Goal: Find specific page/section: Find specific page/section

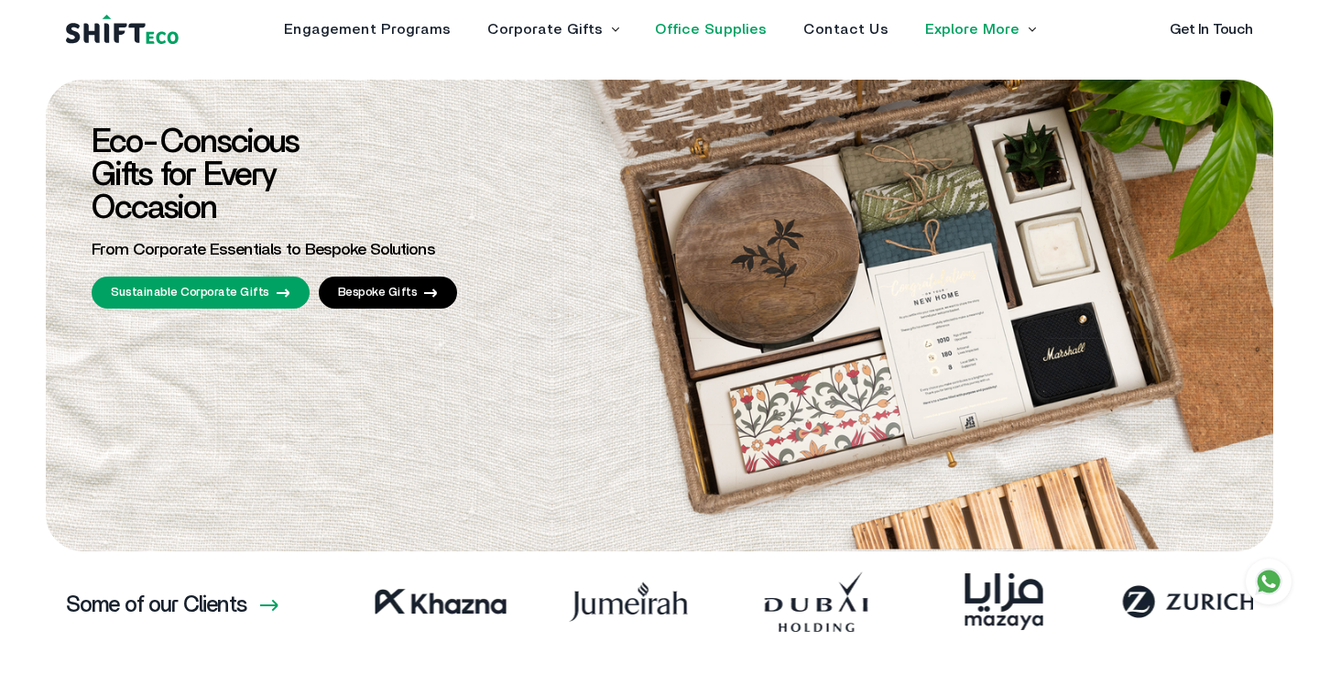
click at [742, 31] on link "Office Supplies" at bounding box center [711, 29] width 112 height 15
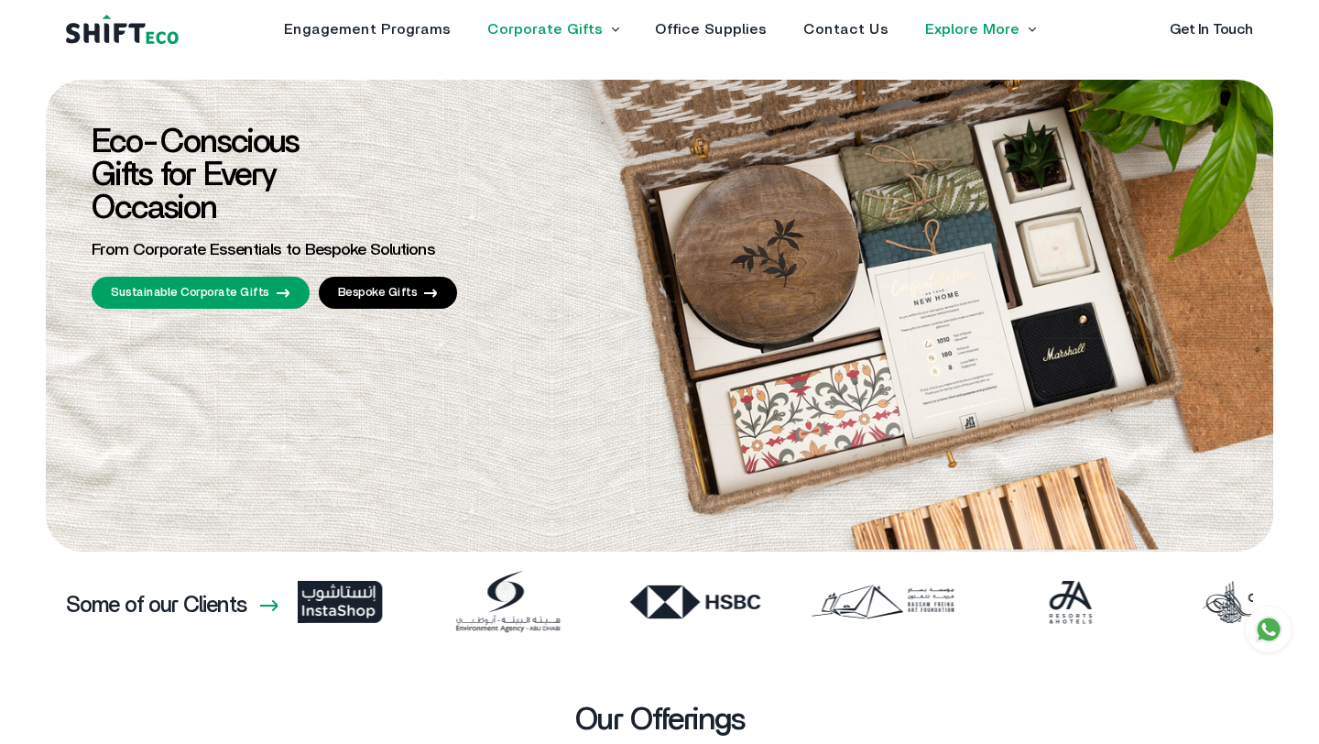
click at [591, 27] on link "Corporate Gifts" at bounding box center [544, 29] width 115 height 15
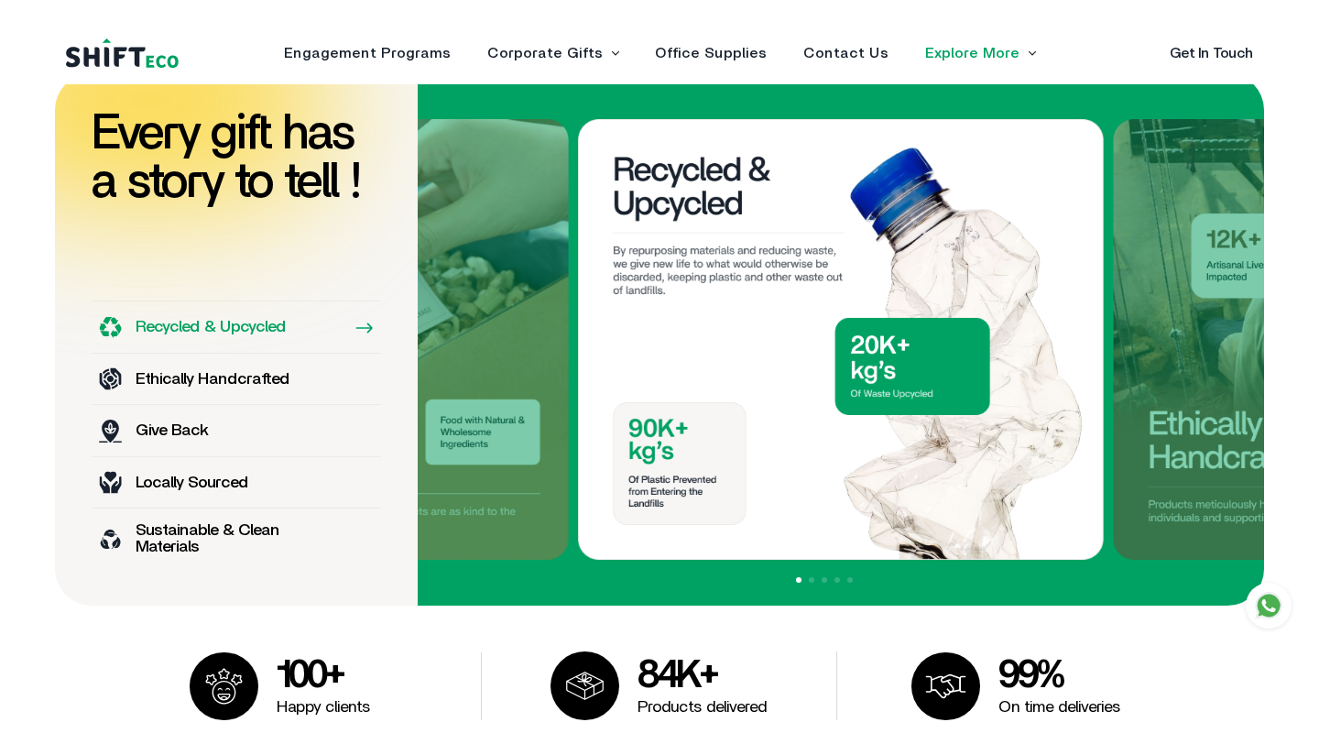
scroll to position [1202, 0]
